Goal: Navigation & Orientation: Find specific page/section

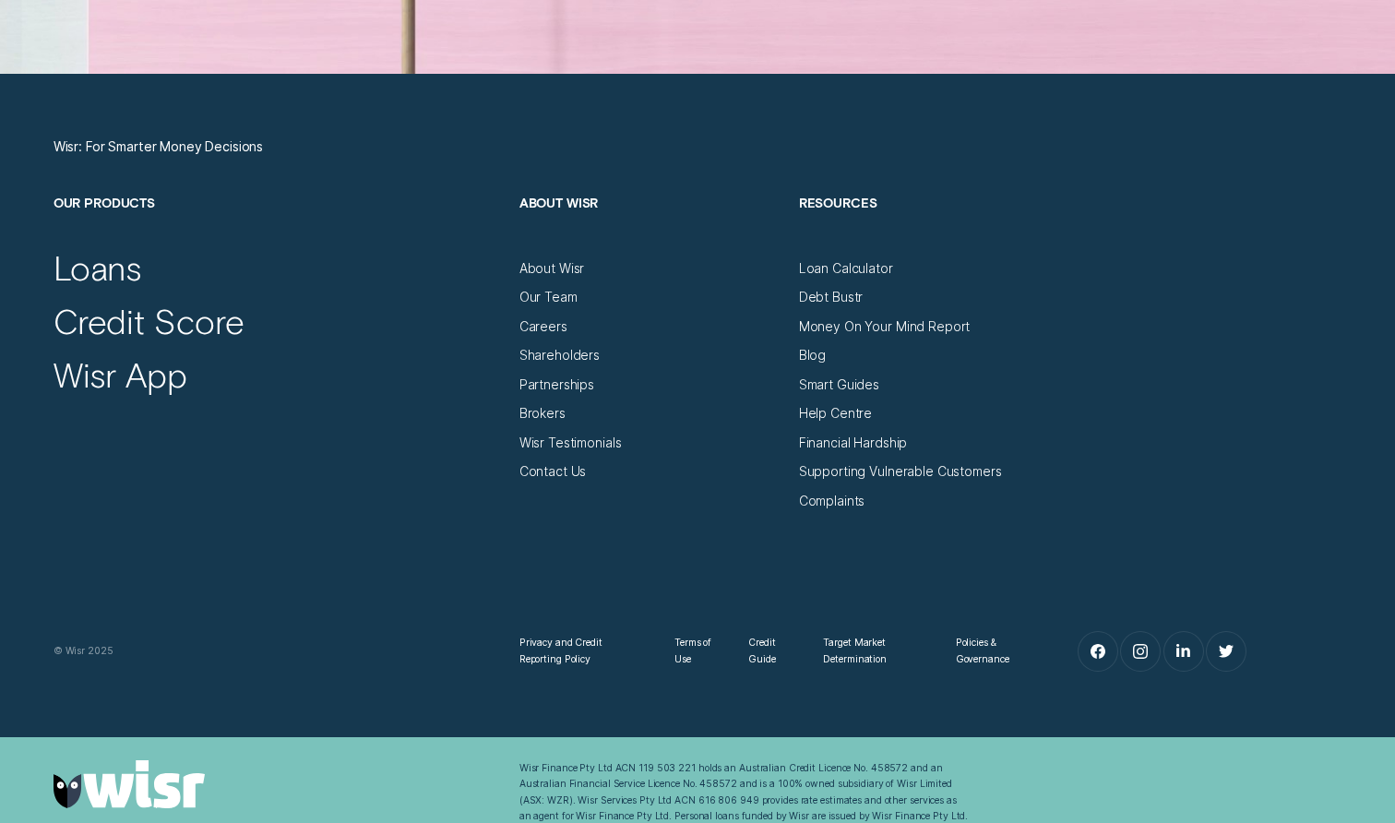
scroll to position [6332, 0]
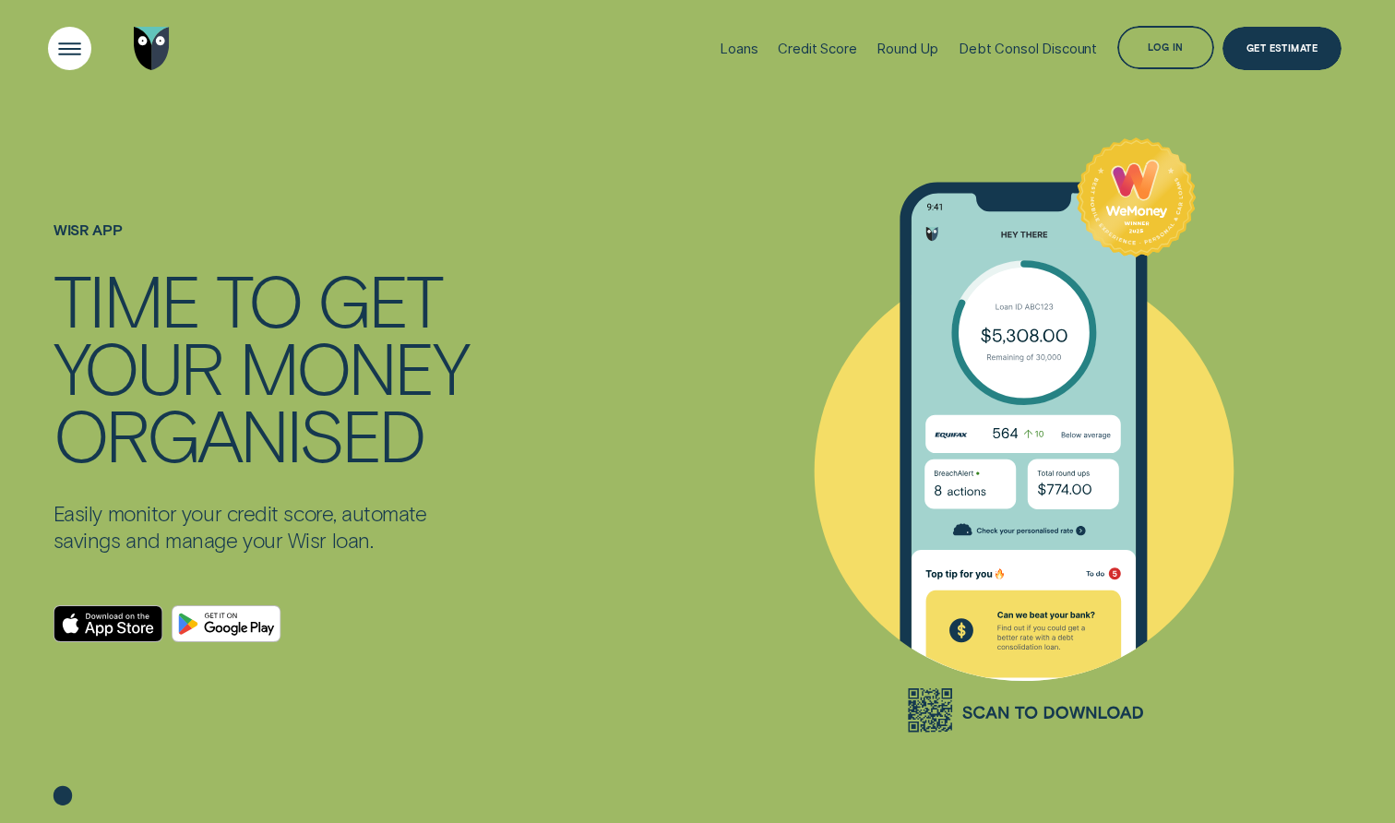
click at [78, 44] on div "Open Menu" at bounding box center [70, 49] width 62 height 62
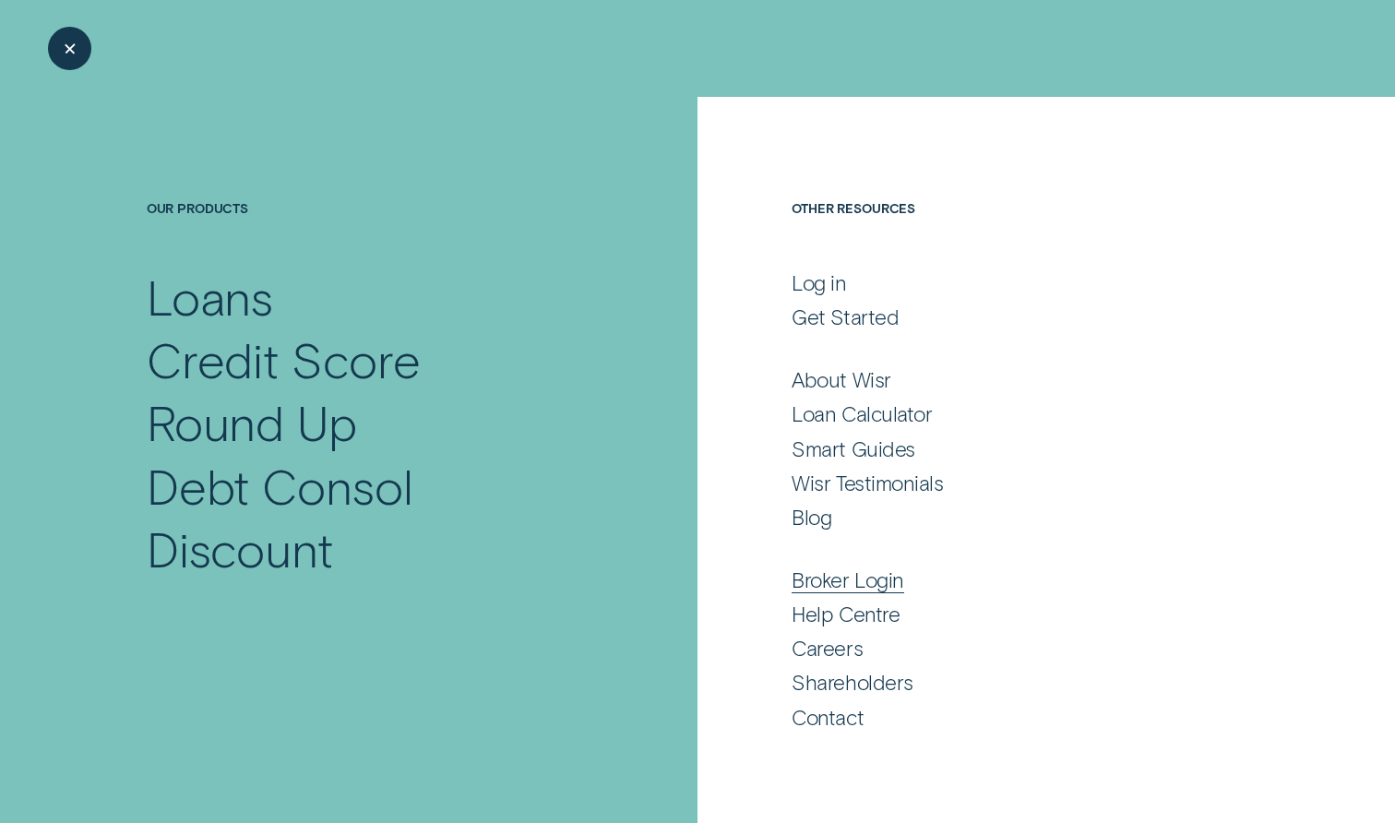
click at [855, 587] on div "Broker Login" at bounding box center [848, 580] width 113 height 26
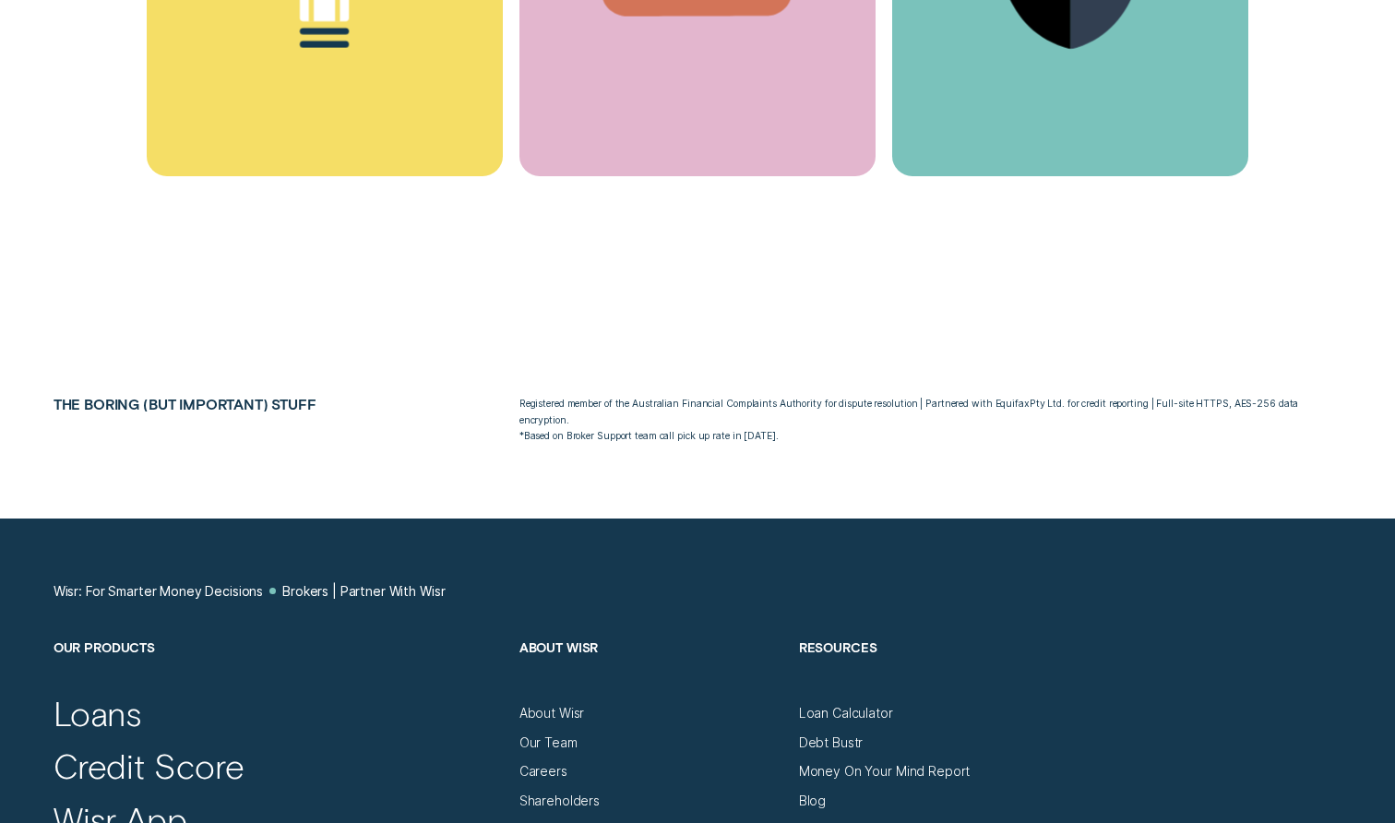
scroll to position [8417, 0]
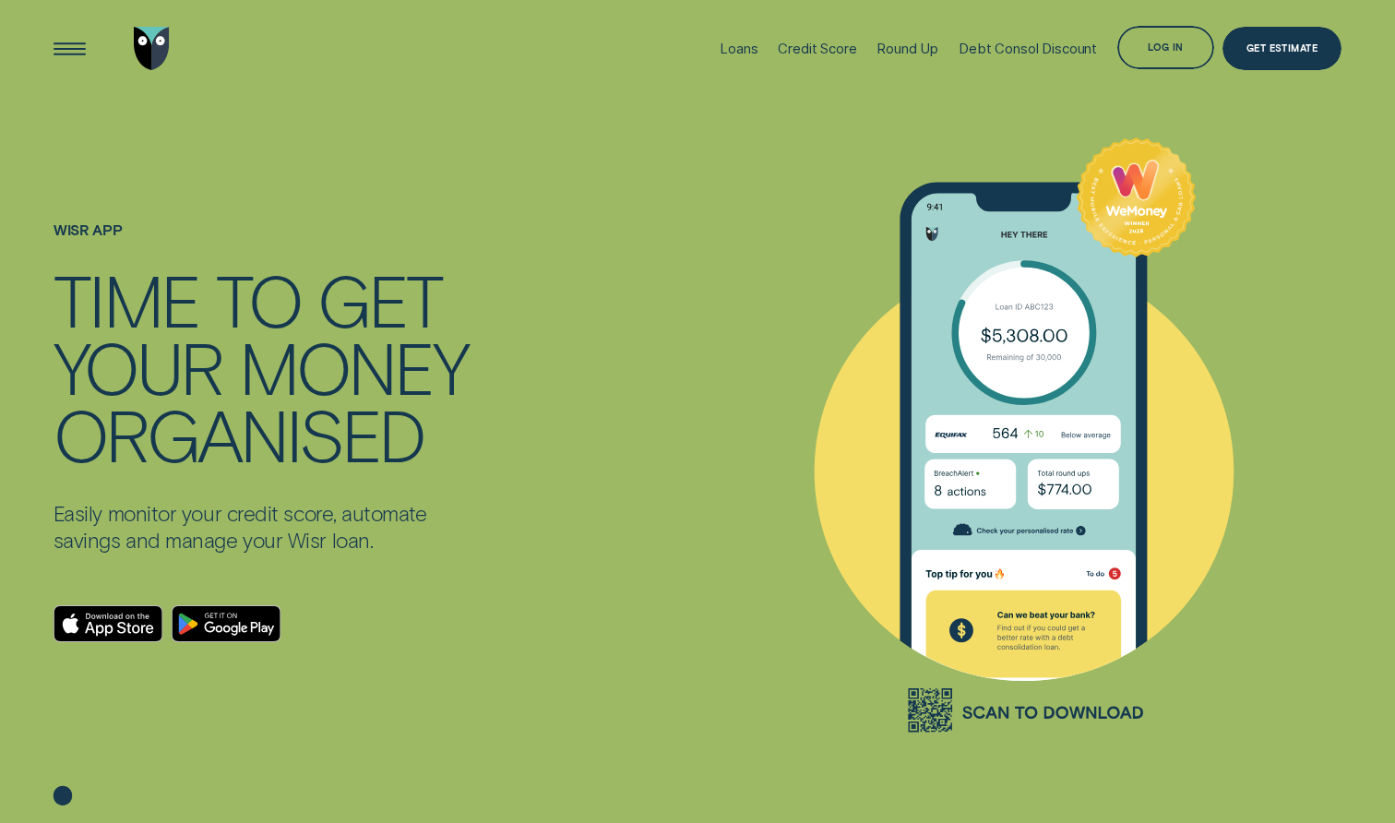
click at [63, 793] on icon at bounding box center [63, 795] width 18 height 19
click at [157, 34] on img "Go to home page" at bounding box center [152, 48] width 36 height 43
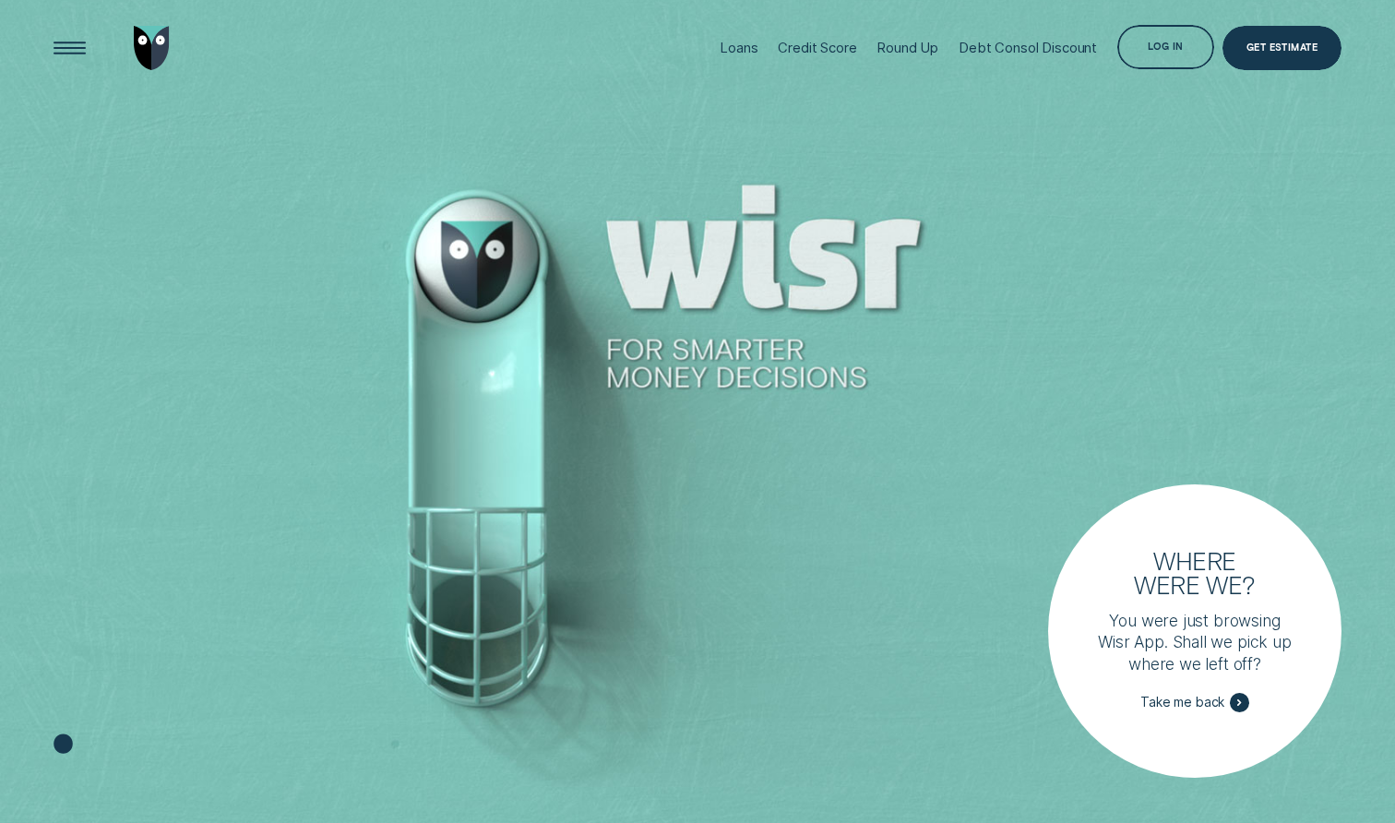
click at [148, 57] on img "Go to home page" at bounding box center [152, 47] width 36 height 43
click at [161, 45] on img "Go to home page" at bounding box center [152, 47] width 36 height 43
click at [151, 32] on img "Go to home page" at bounding box center [152, 47] width 36 height 43
click at [146, 47] on img "Go to home page" at bounding box center [152, 47] width 36 height 43
click at [143, 42] on img "Go to home page" at bounding box center [152, 47] width 36 height 43
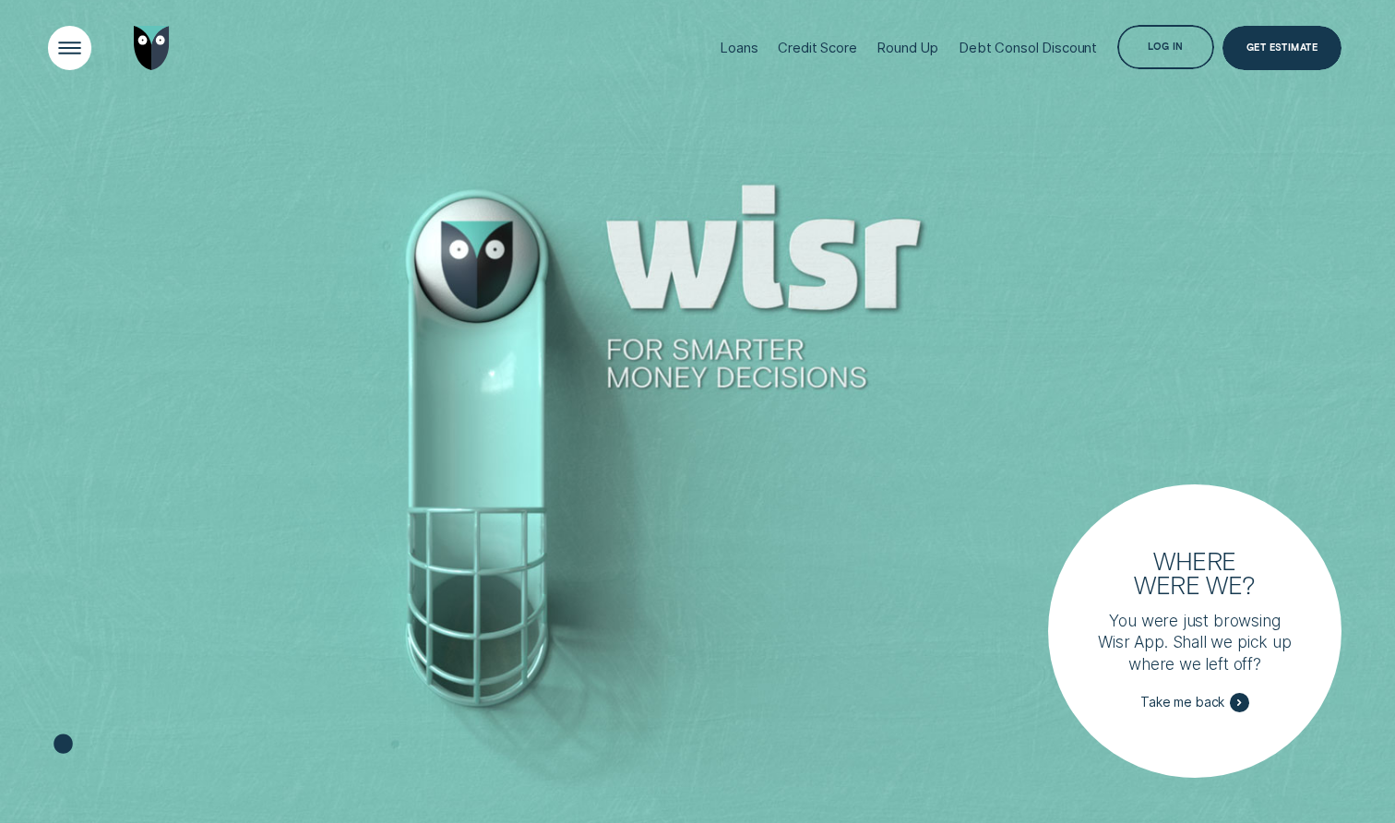
click at [68, 42] on div "Open Menu" at bounding box center [70, 49] width 62 height 62
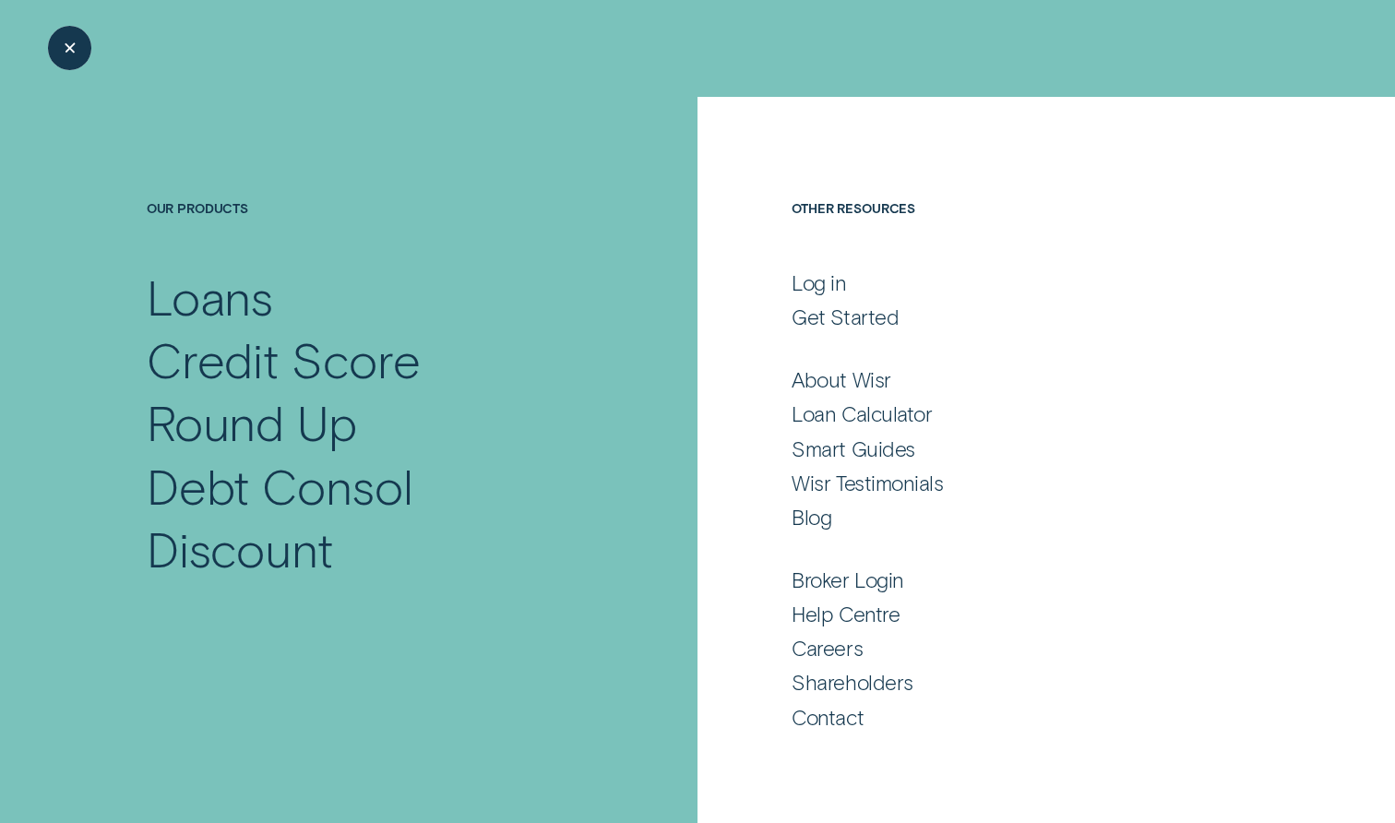
click at [78, 56] on div "Close Menu" at bounding box center [70, 49] width 62 height 62
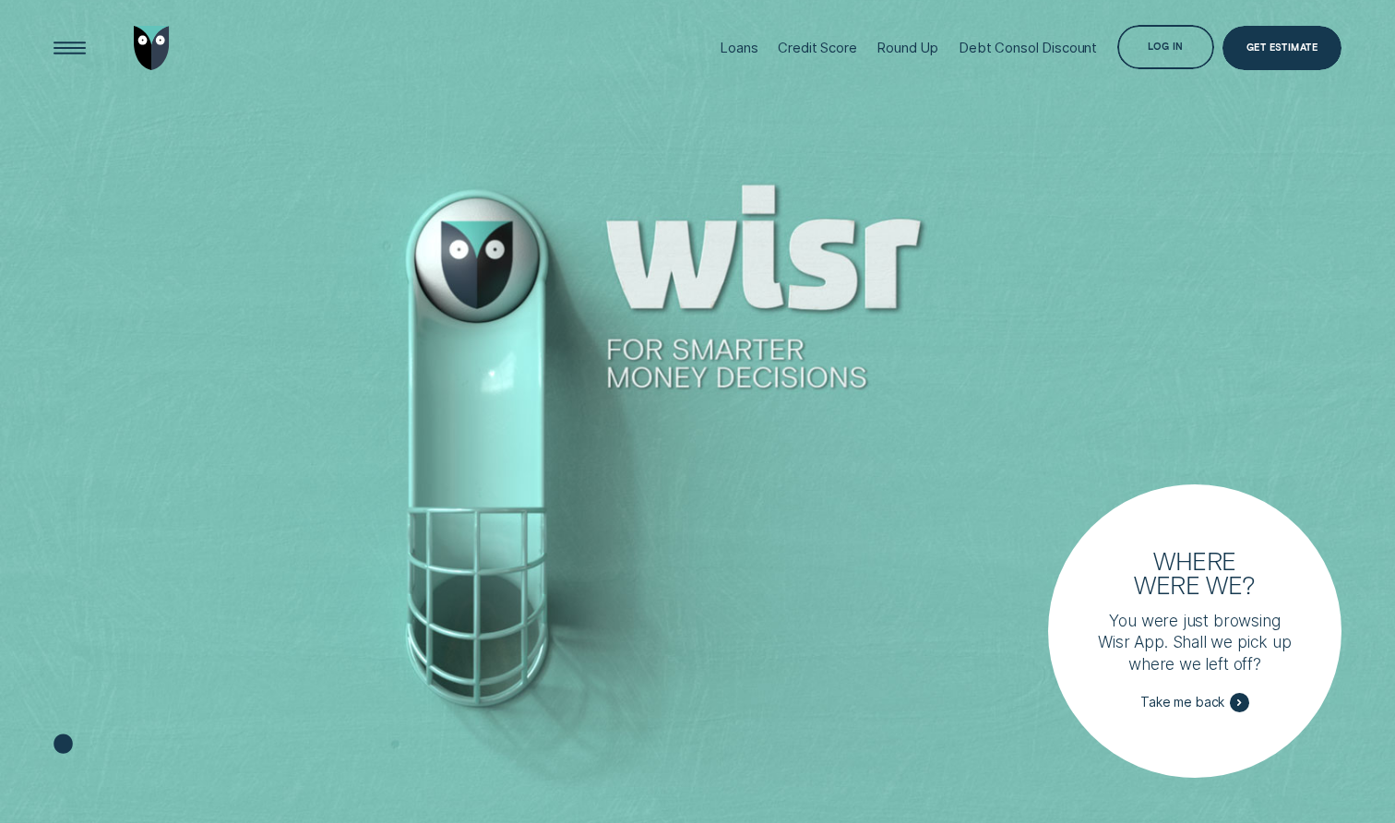
click at [651, 233] on div at bounding box center [697, 412] width 1395 height 824
